Goal: Information Seeking & Learning: Learn about a topic

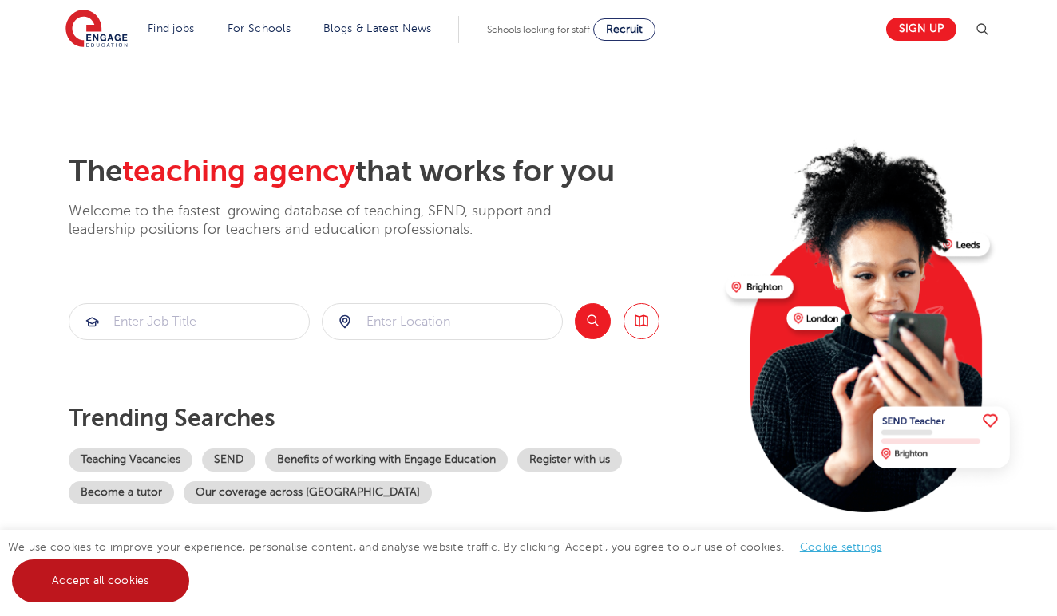
click at [128, 581] on link "Accept all cookies" at bounding box center [100, 581] width 177 height 43
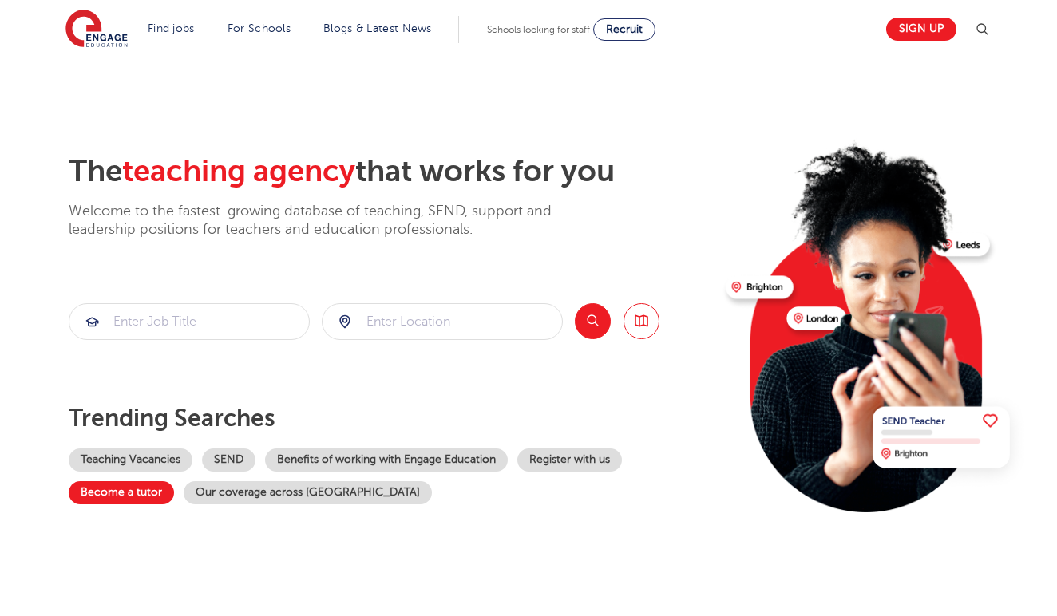
click at [143, 494] on link "Become a tutor" at bounding box center [121, 493] width 105 height 23
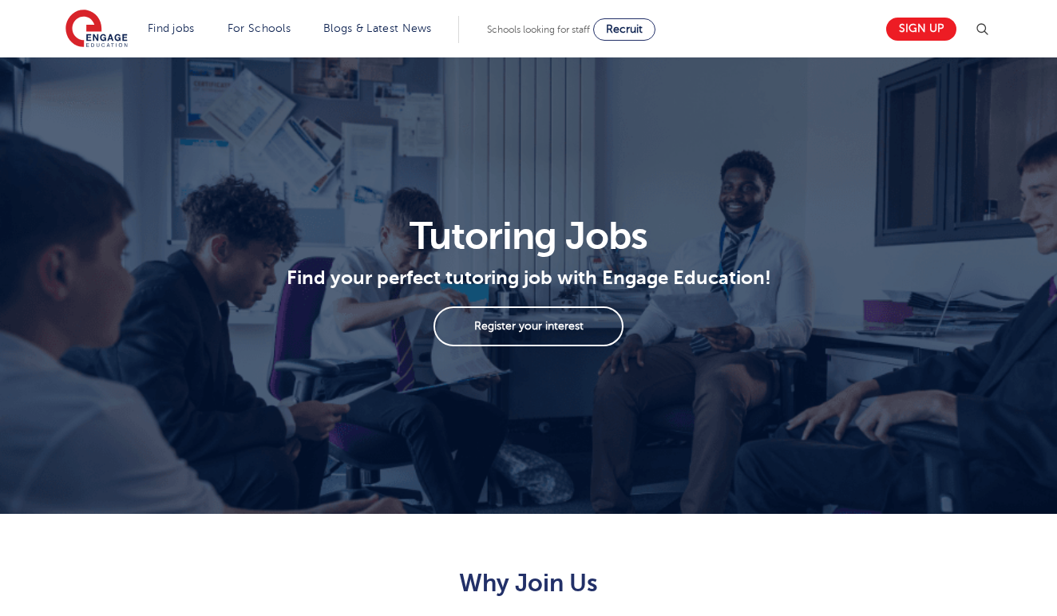
click at [564, 323] on link "Register your interest" at bounding box center [529, 327] width 190 height 40
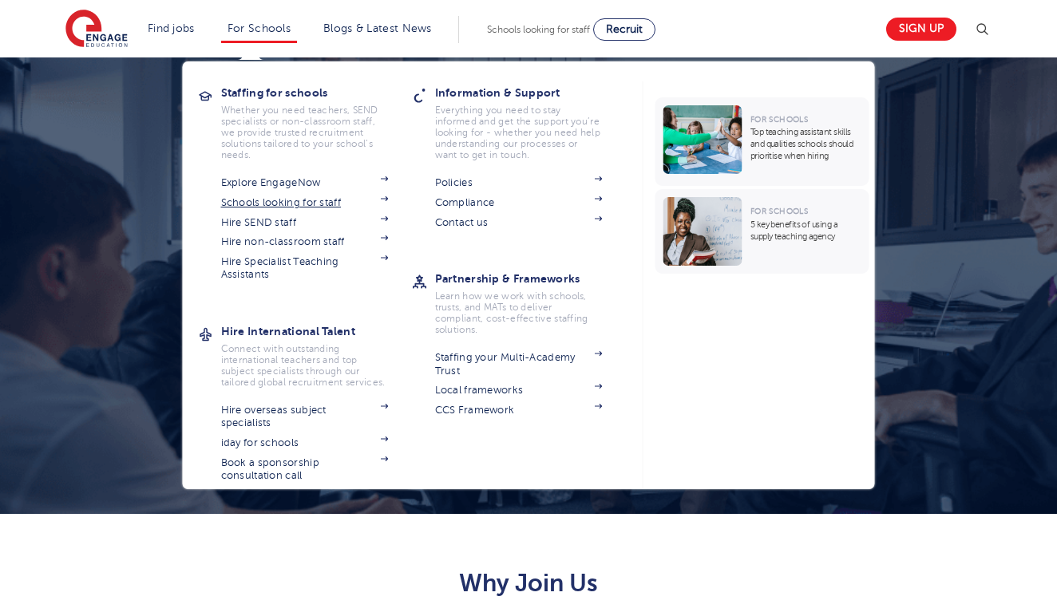
click at [305, 203] on link "Schools looking for staff" at bounding box center [305, 202] width 168 height 13
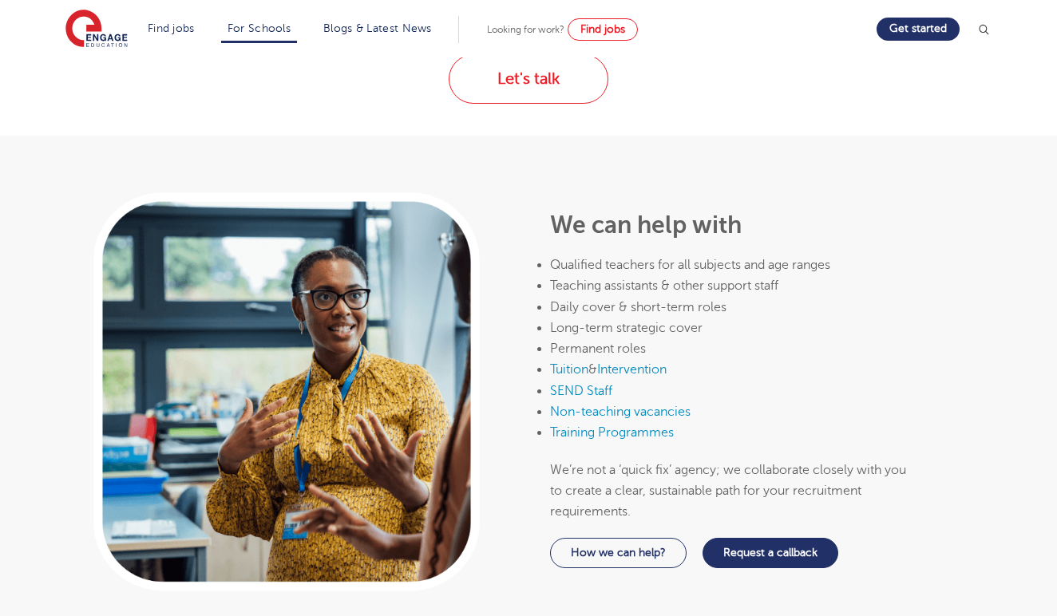
scroll to position [771, 0]
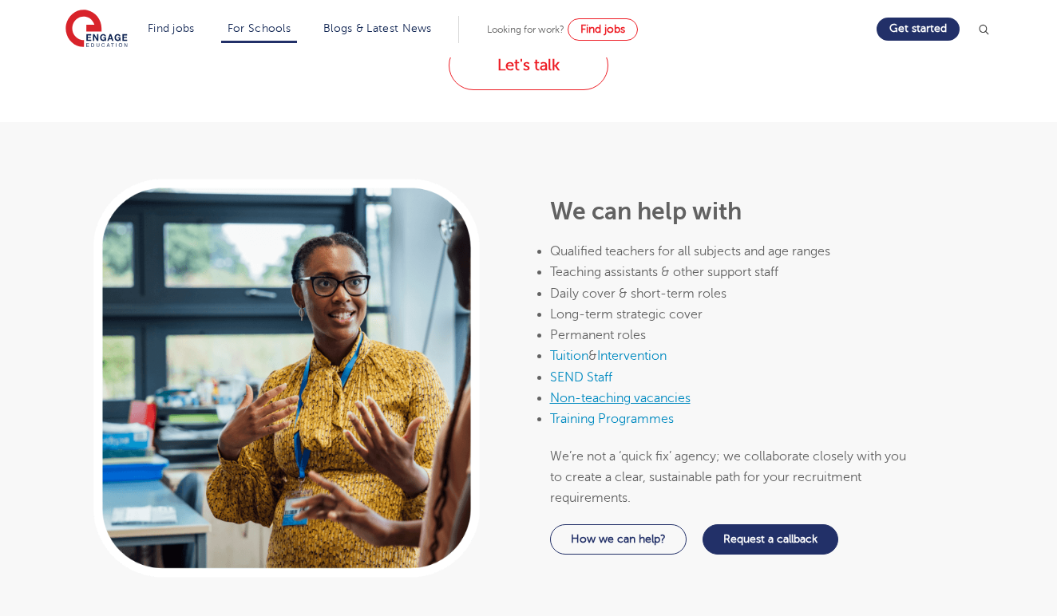
click at [630, 391] on link "Non-teaching vacancies" at bounding box center [620, 398] width 141 height 14
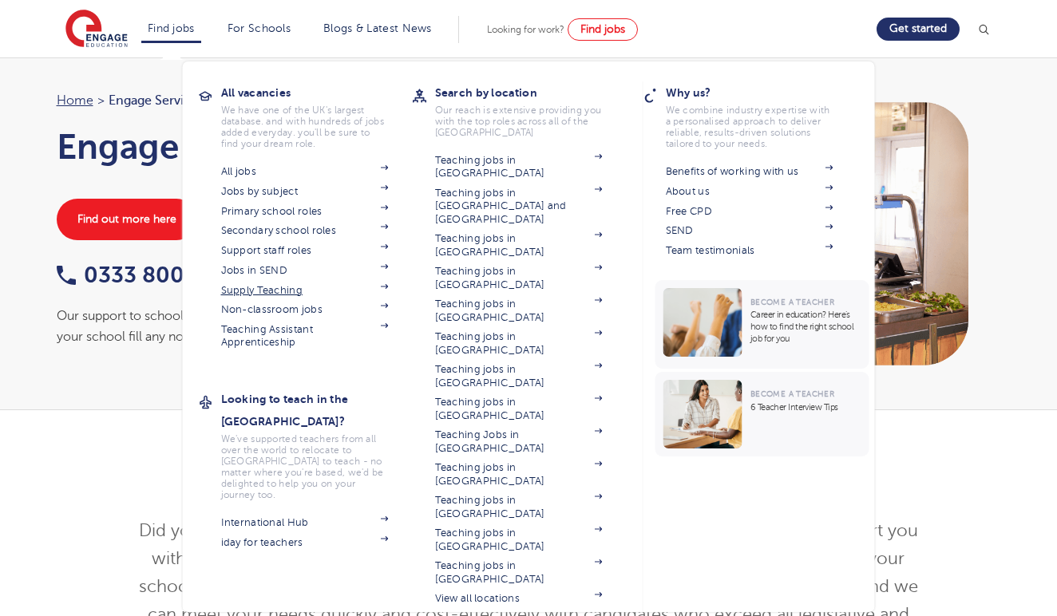
click at [297, 290] on link "Supply Teaching" at bounding box center [305, 290] width 168 height 13
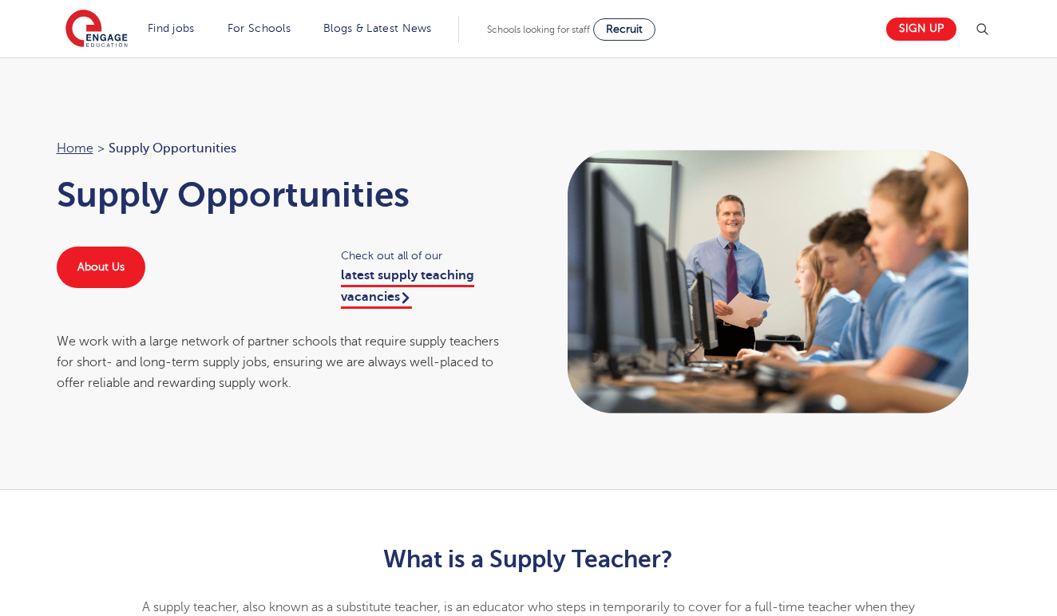
click at [359, 275] on link "latest supply teaching vacancies" at bounding box center [407, 288] width 133 height 40
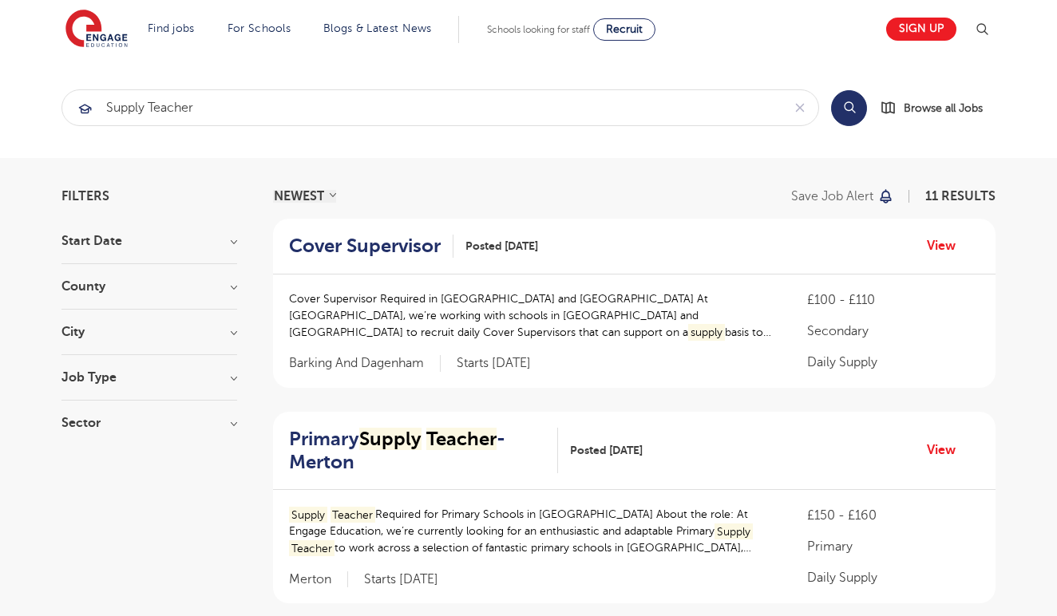
click at [233, 291] on h3 "County" at bounding box center [149, 286] width 176 height 13
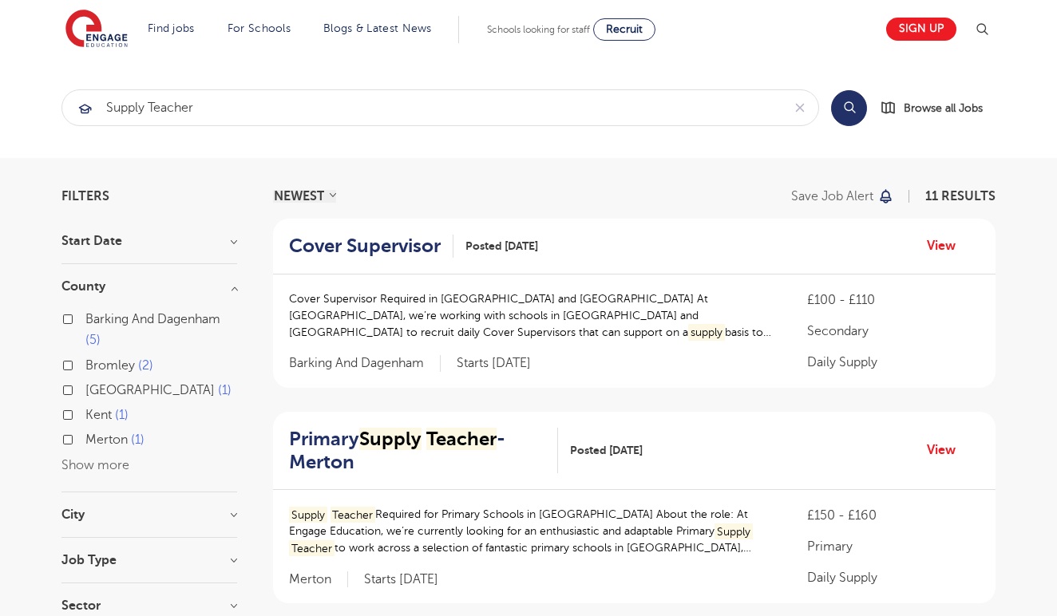
click at [100, 466] on button "Show more" at bounding box center [95, 465] width 68 height 14
click at [85, 466] on label "Newham 1" at bounding box center [119, 465] width 69 height 21
click at [85, 466] on input "Newham 1" at bounding box center [90, 463] width 10 height 10
